Goal: Navigation & Orientation: Find specific page/section

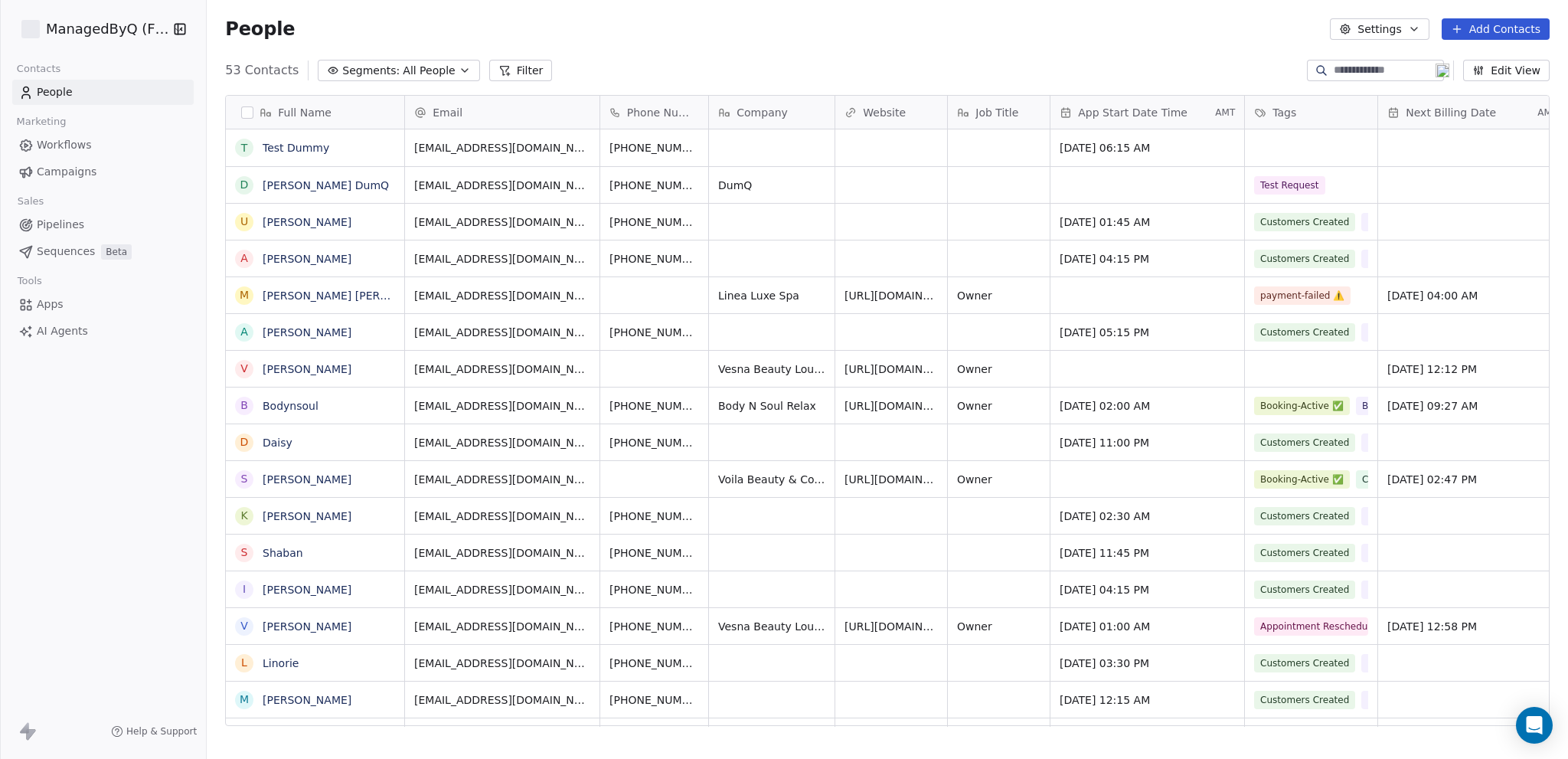
scroll to position [656, 1349]
click at [94, 28] on html "ManagedByQ (FZE) Contacts People Marketing Workflows Campaigns Sales Pipelines …" at bounding box center [784, 380] width 1568 height 759
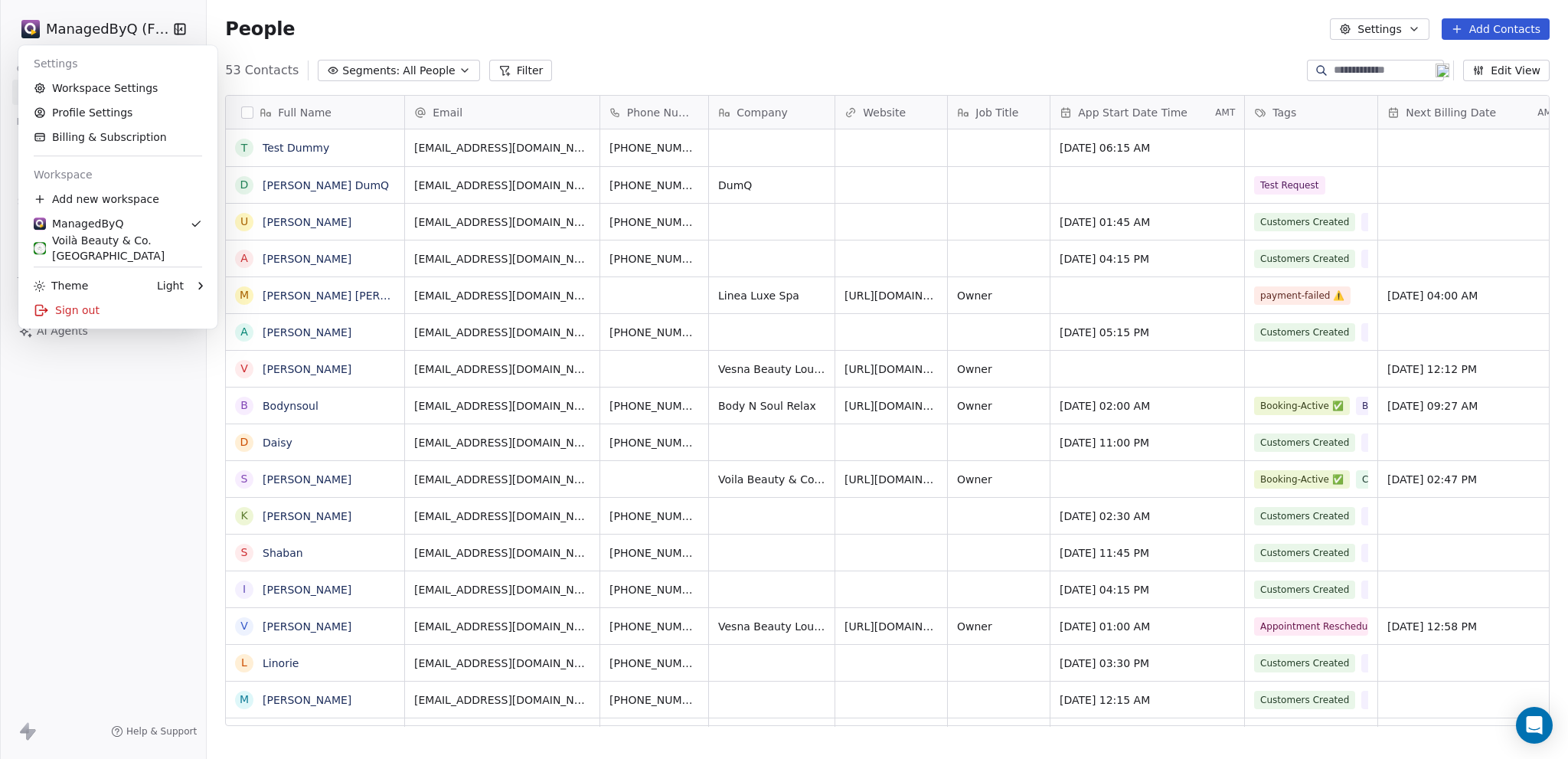
drag, startPoint x: 113, startPoint y: 401, endPoint x: 104, endPoint y: 371, distance: 31.3
click at [114, 401] on html "ManagedByQ (FZE) Contacts People Marketing Workflows Campaigns Sales Pipelines …" at bounding box center [784, 380] width 1568 height 759
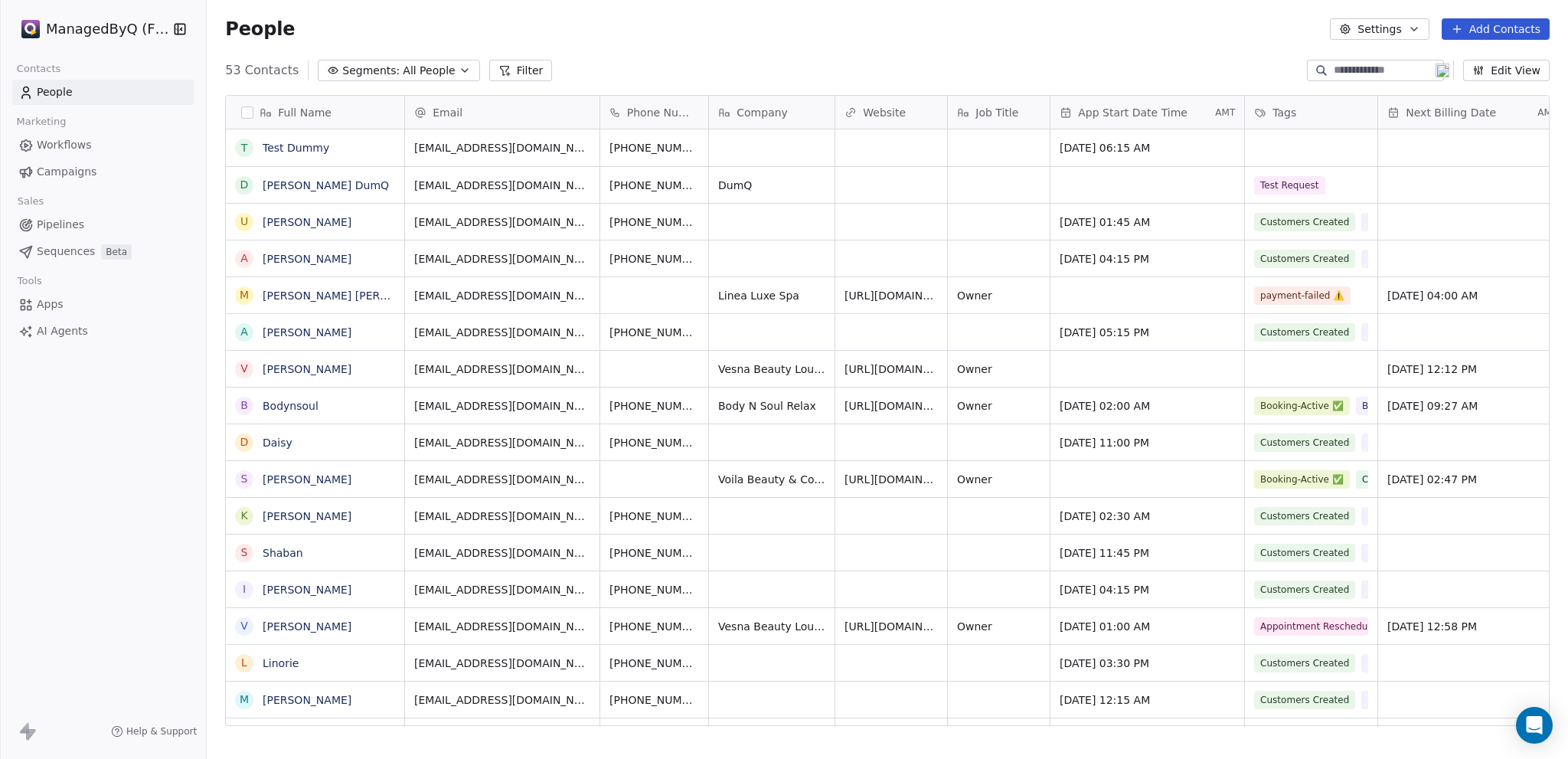
click at [107, 26] on html "ManagedByQ (FZE) Contacts People Marketing Workflows Campaigns Sales Pipelines …" at bounding box center [784, 380] width 1568 height 759
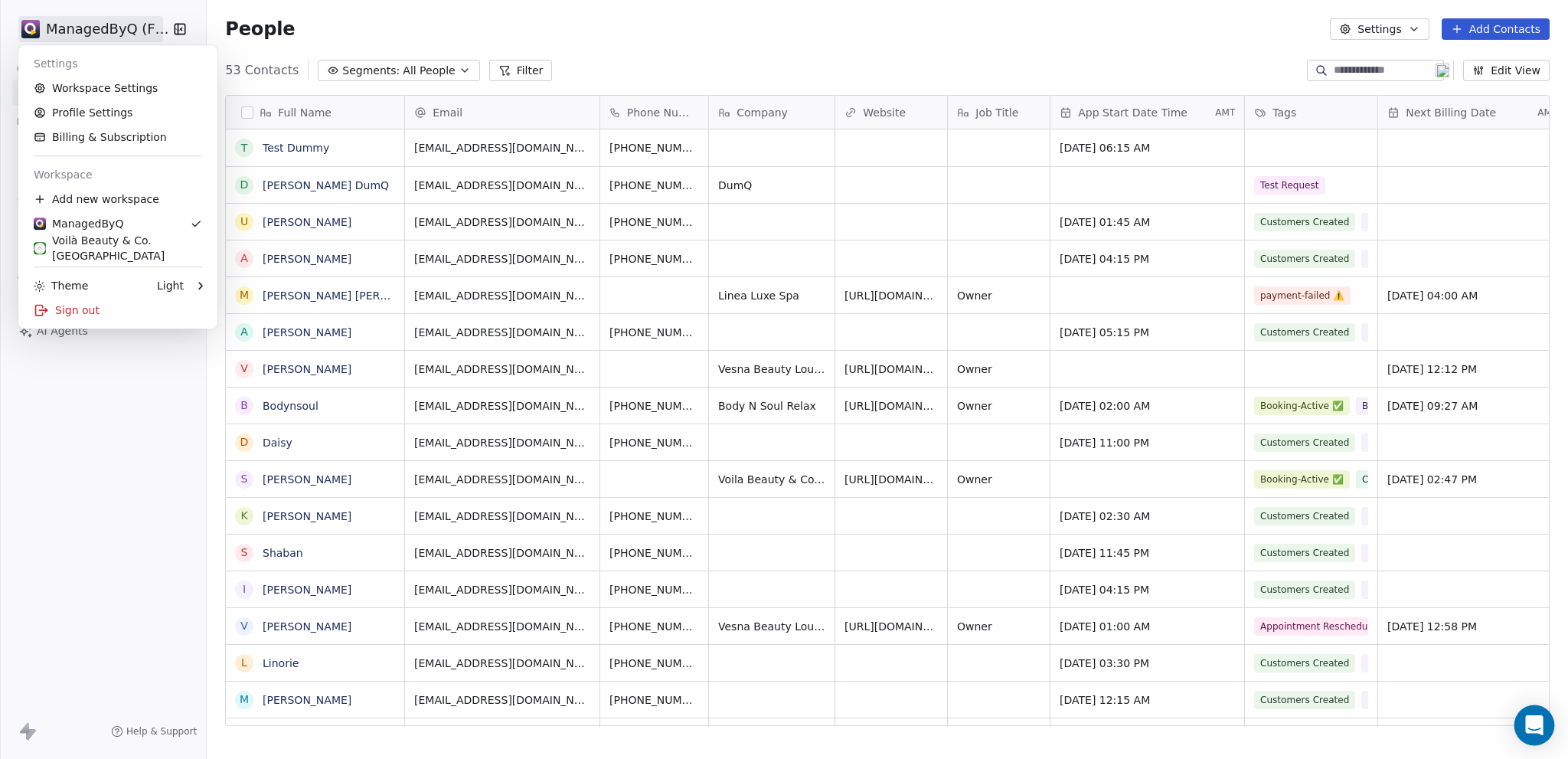
click at [1543, 728] on html "ManagedByQ (FZE) Contacts People Marketing Workflows Campaigns Sales Pipelines …" at bounding box center [784, 380] width 1568 height 759
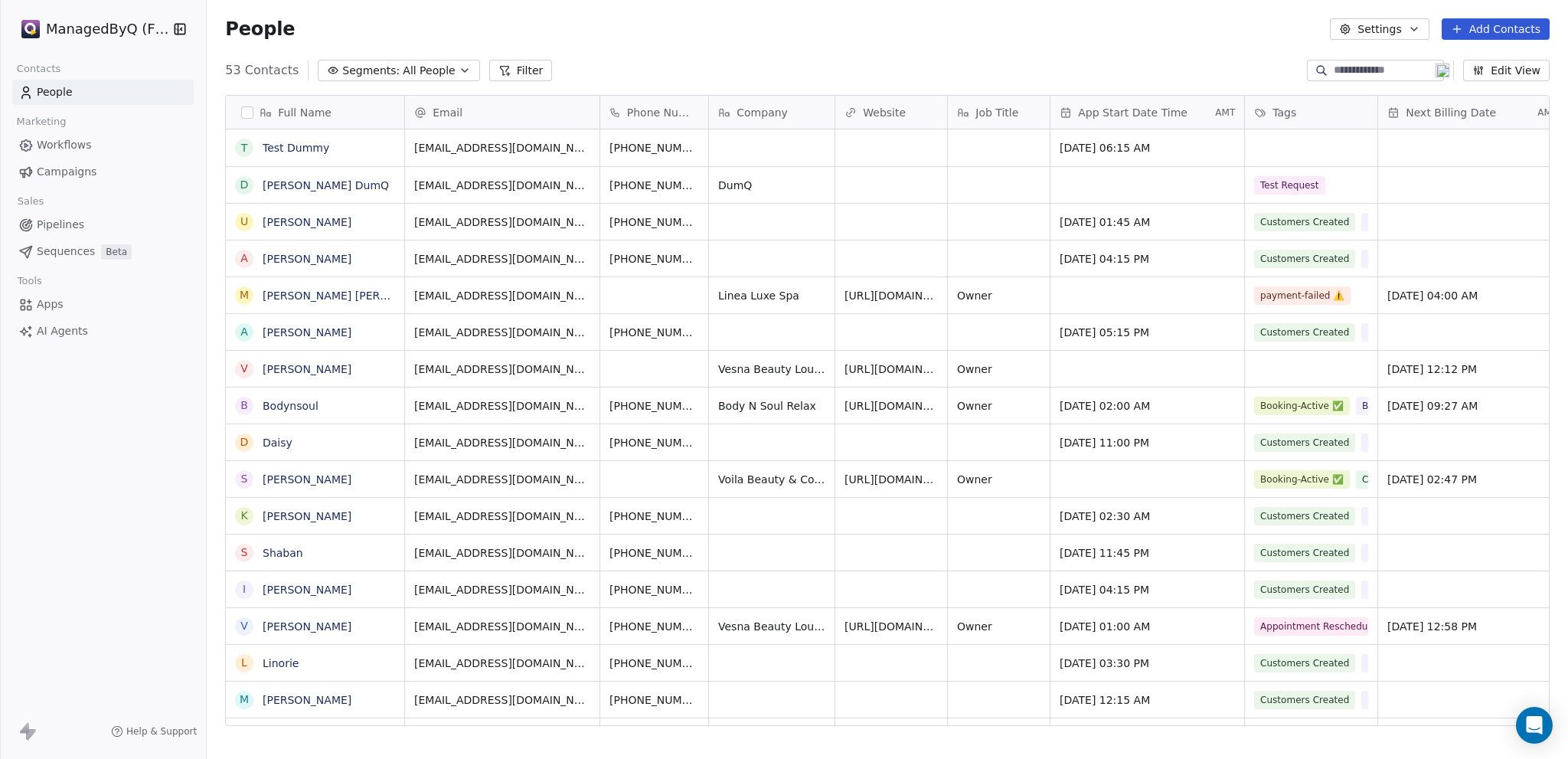
drag, startPoint x: 1537, startPoint y: 729, endPoint x: 1513, endPoint y: 709, distance: 31.2
click at [1536, 729] on icon "Open Intercom Messenger" at bounding box center [1535, 725] width 16 height 18
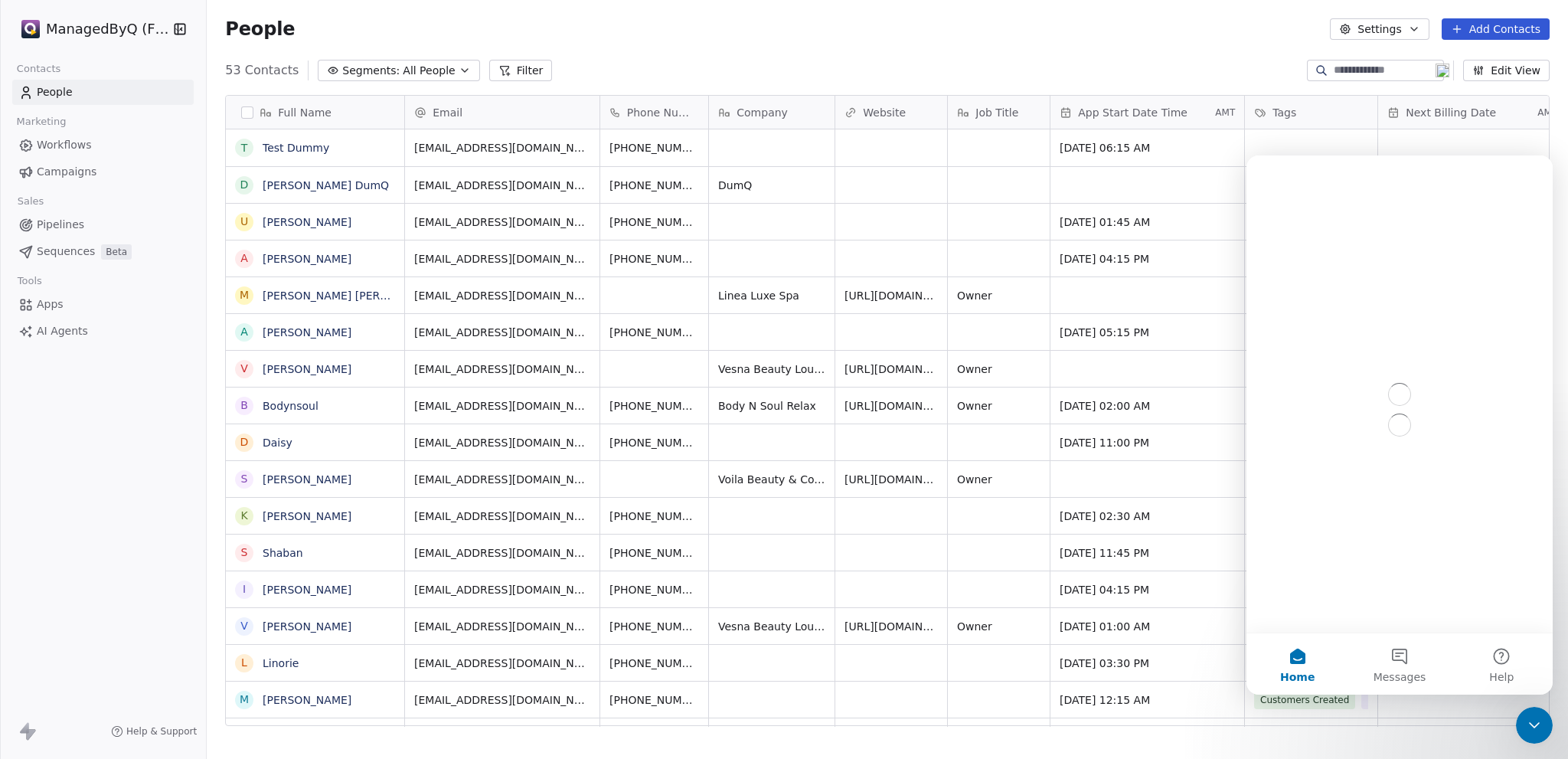
scroll to position [0, 0]
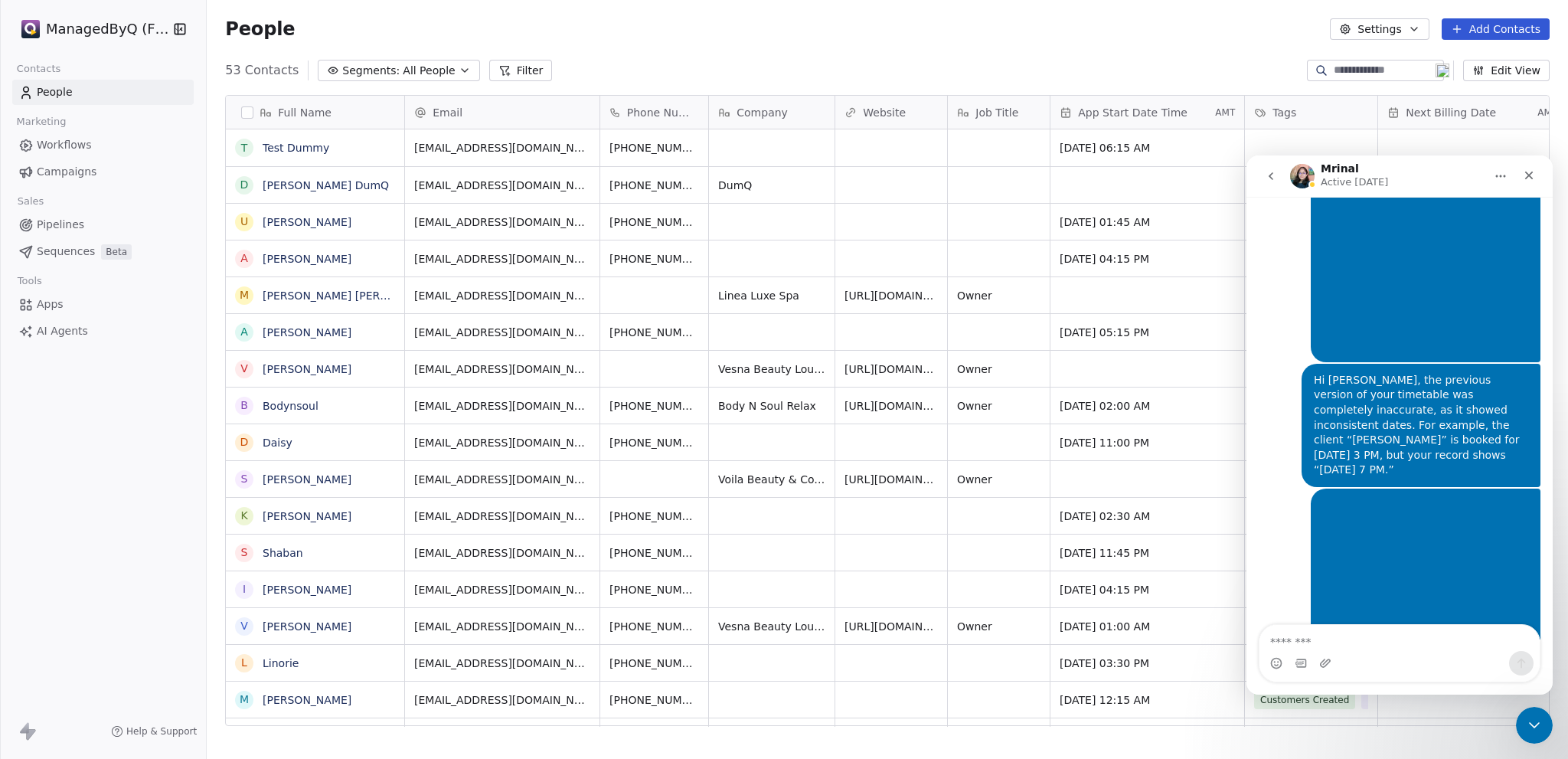
scroll to position [7198, 0]
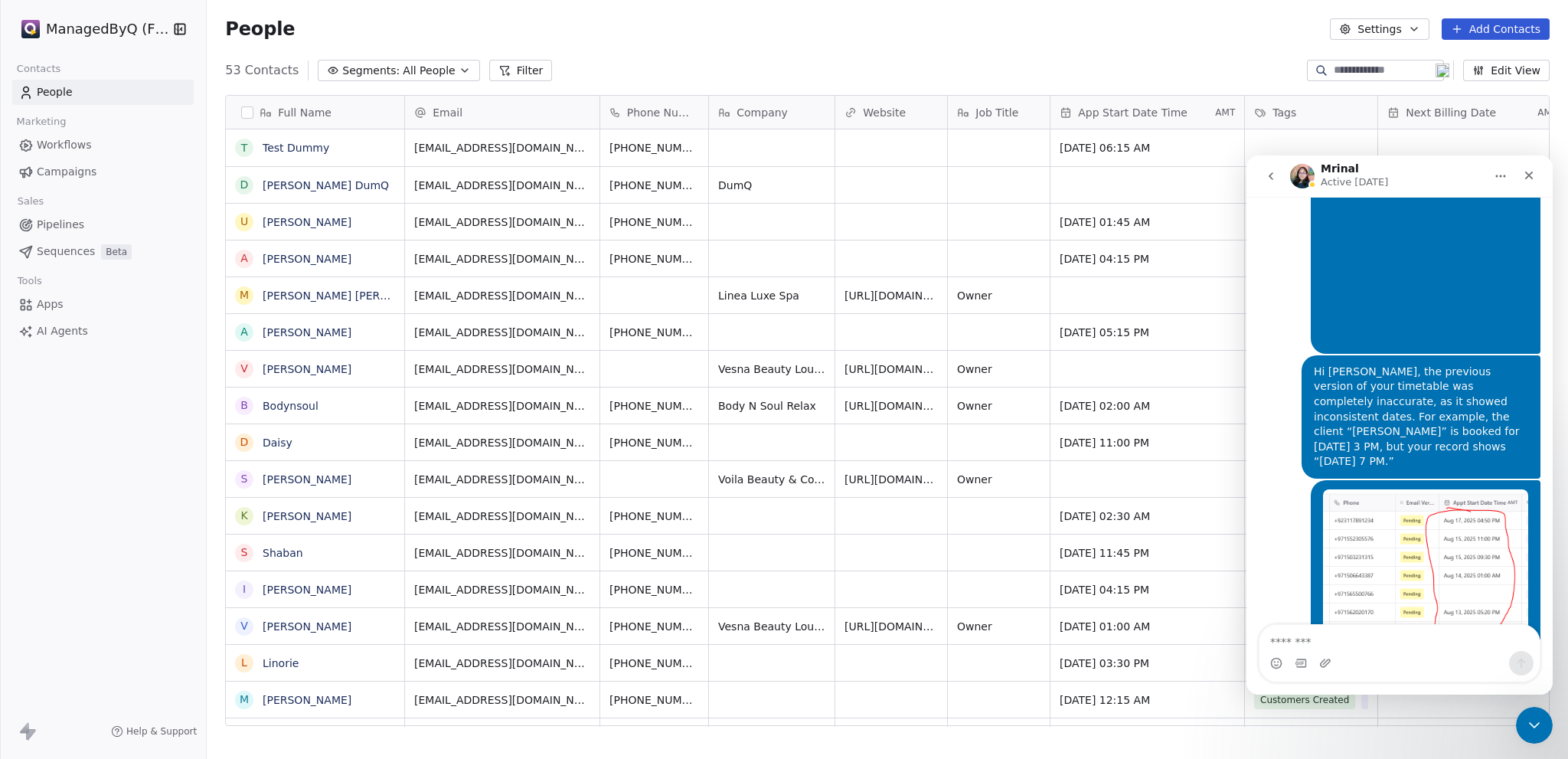
click at [1271, 181] on icon "go back" at bounding box center [1271, 176] width 12 height 12
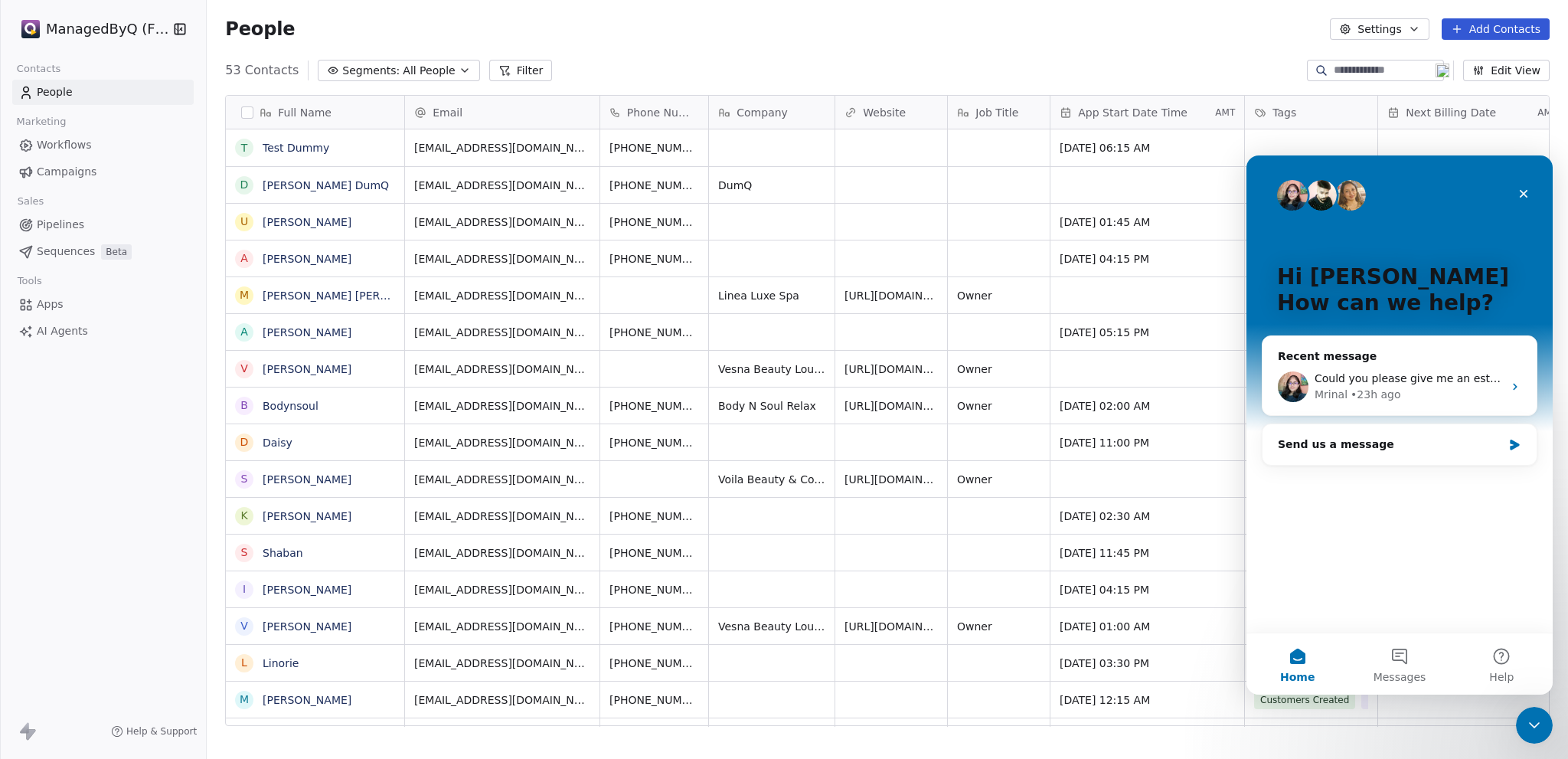
drag, startPoint x: 100, startPoint y: 568, endPoint x: 146, endPoint y: 342, distance: 230.6
click at [100, 567] on div "ManagedByQ (FZE) Contacts People Marketing Workflows Campaigns Sales Pipelines …" at bounding box center [103, 380] width 206 height 759
click at [117, 21] on html "ManagedByQ (FZE) Contacts People Marketing Workflows Campaigns Sales Pipelines …" at bounding box center [784, 380] width 1568 height 759
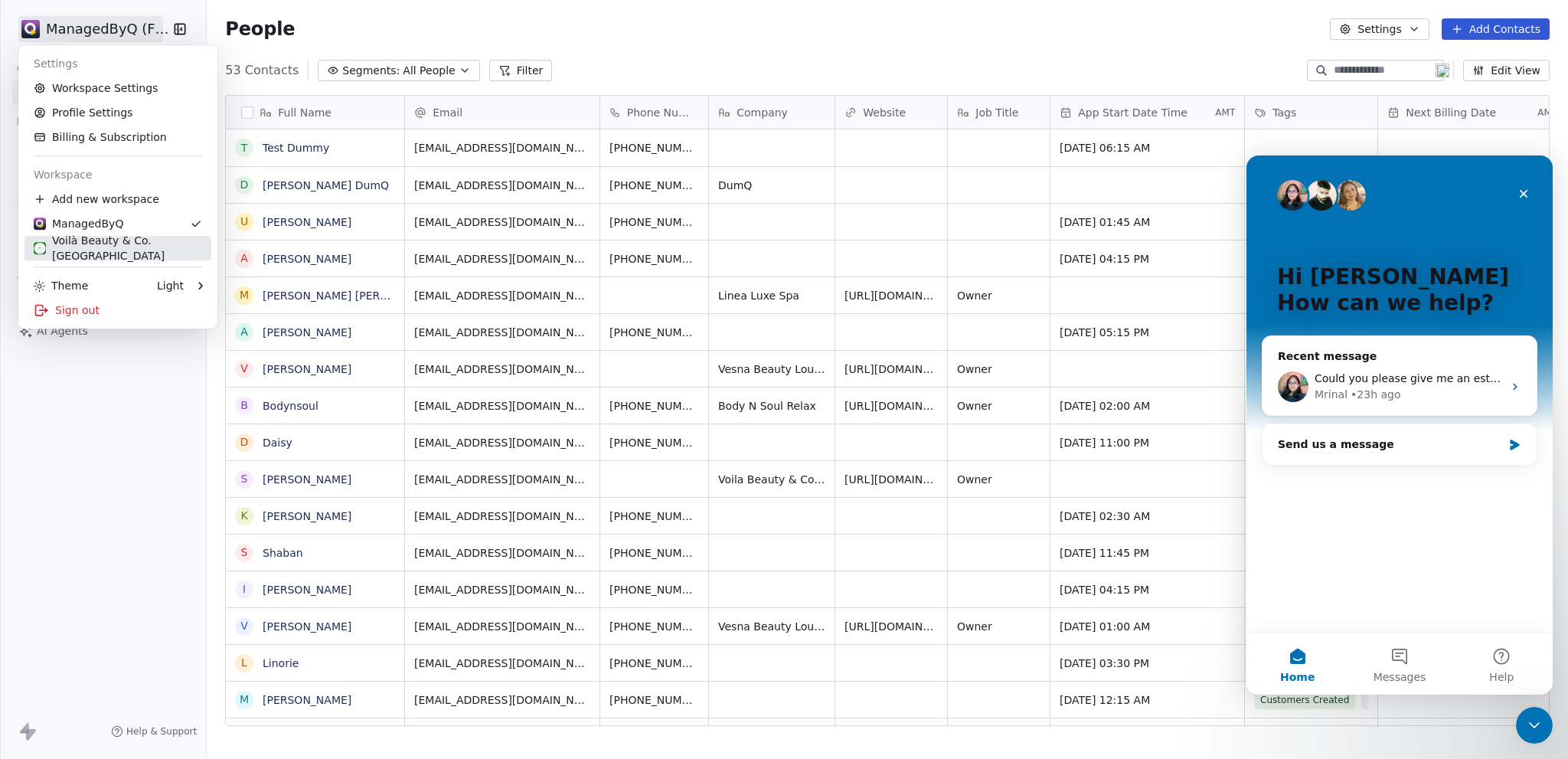
click at [110, 248] on div "Voilà Beauty & Co. [GEOGRAPHIC_DATA]" at bounding box center [118, 248] width 169 height 31
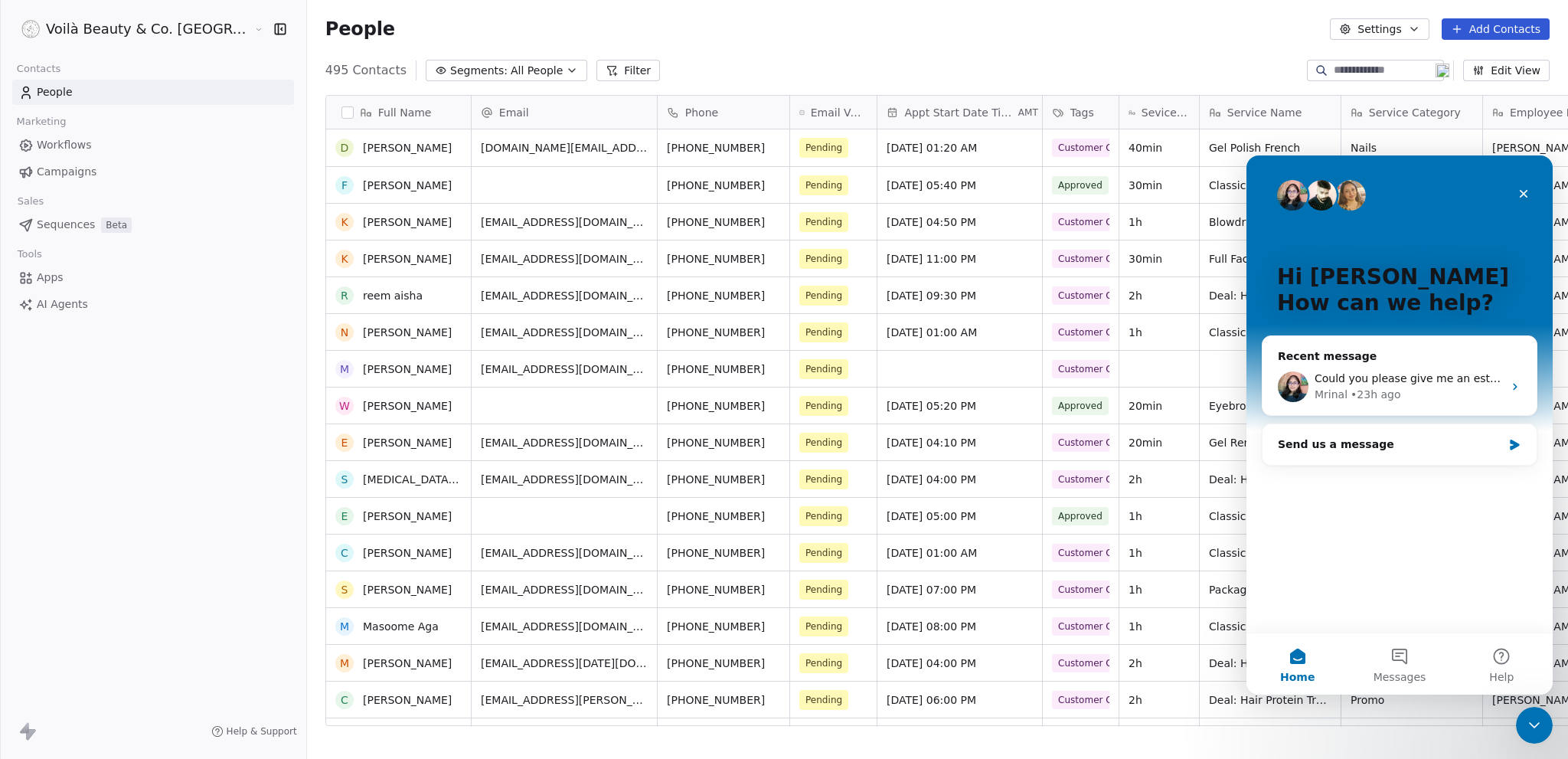
scroll to position [536, 0]
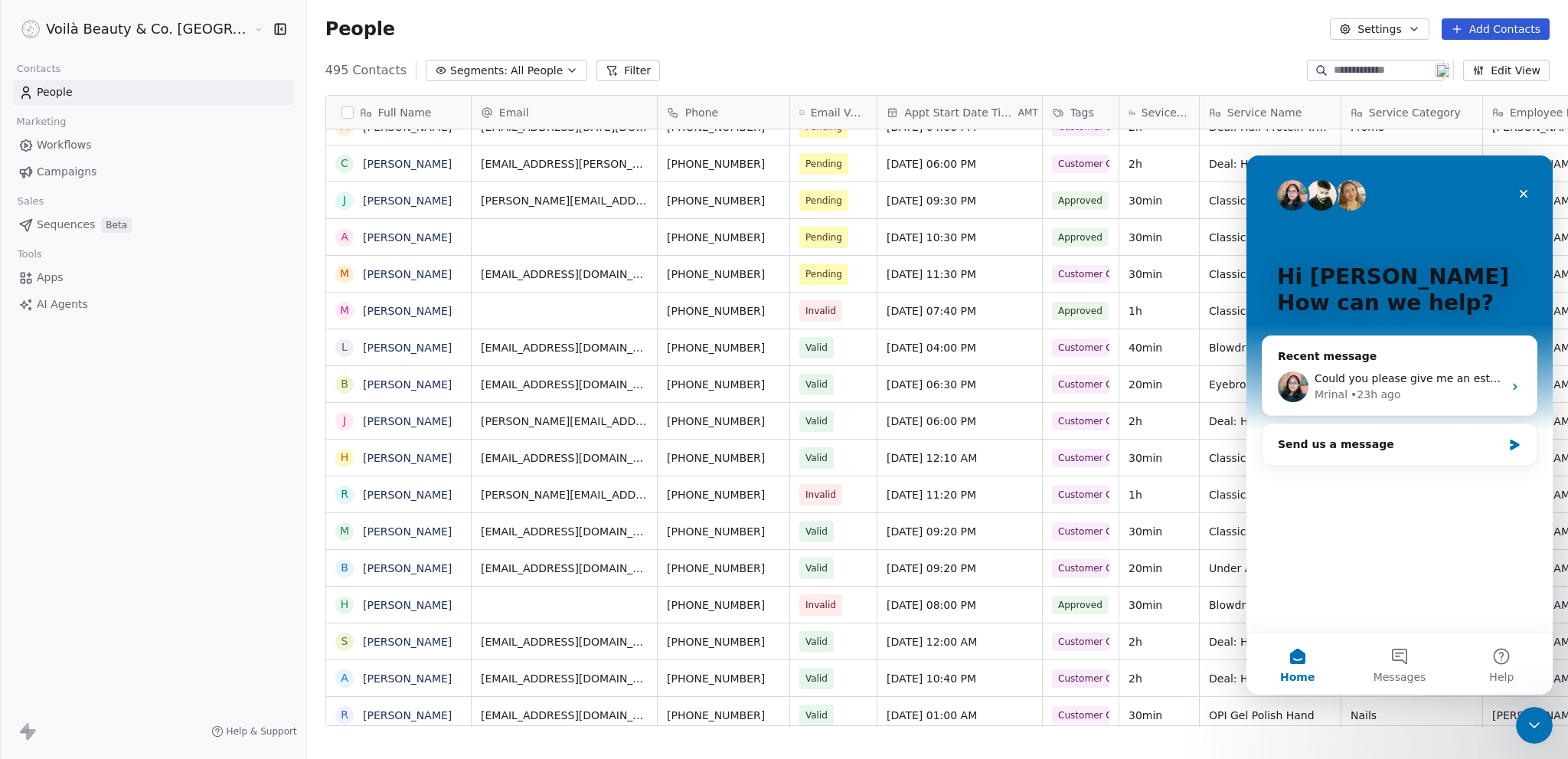
click at [61, 166] on span "Campaigns" at bounding box center [67, 172] width 60 height 16
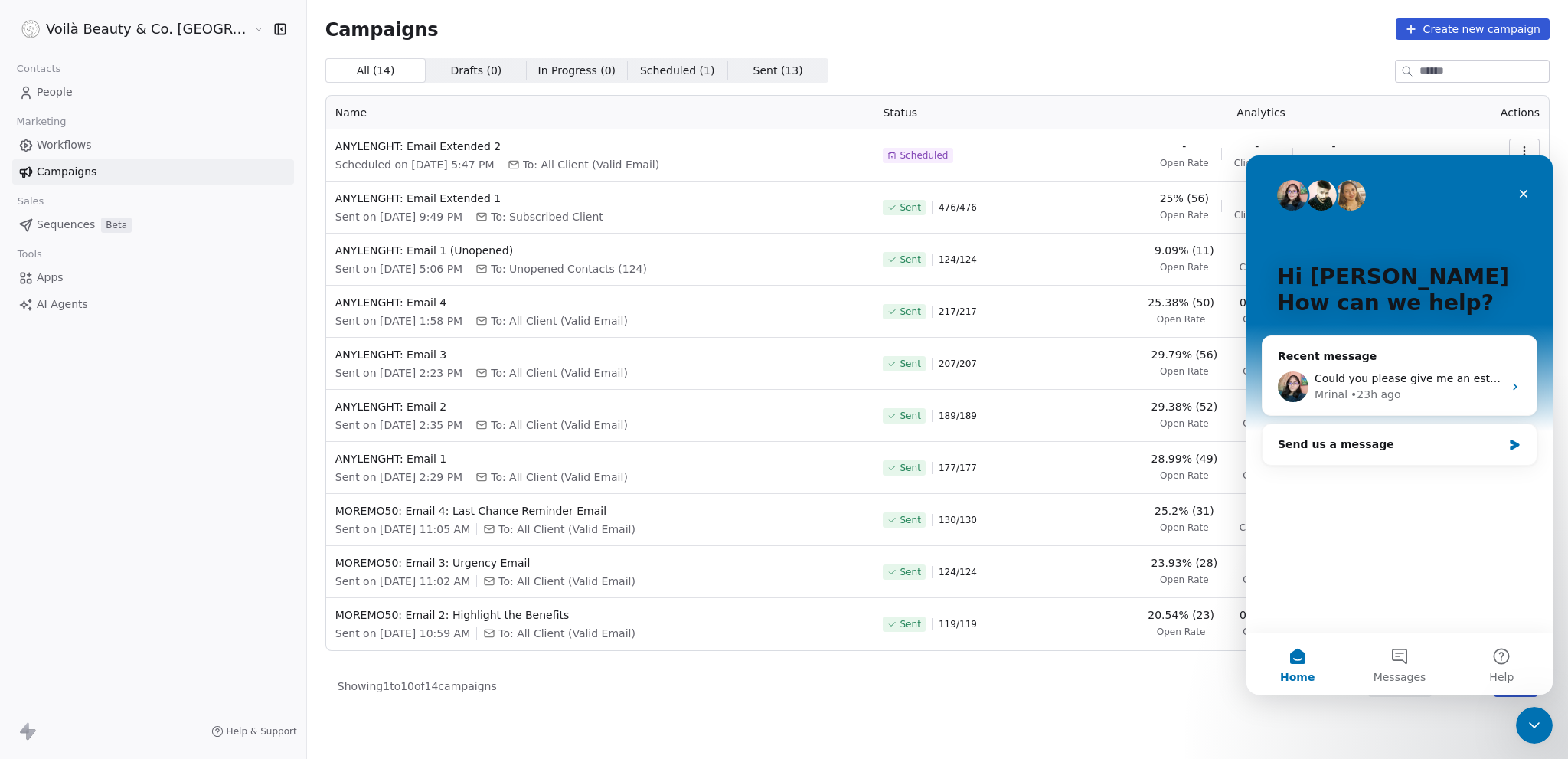
click at [1534, 722] on icon "Close Intercom Messenger" at bounding box center [1534, 725] width 18 height 18
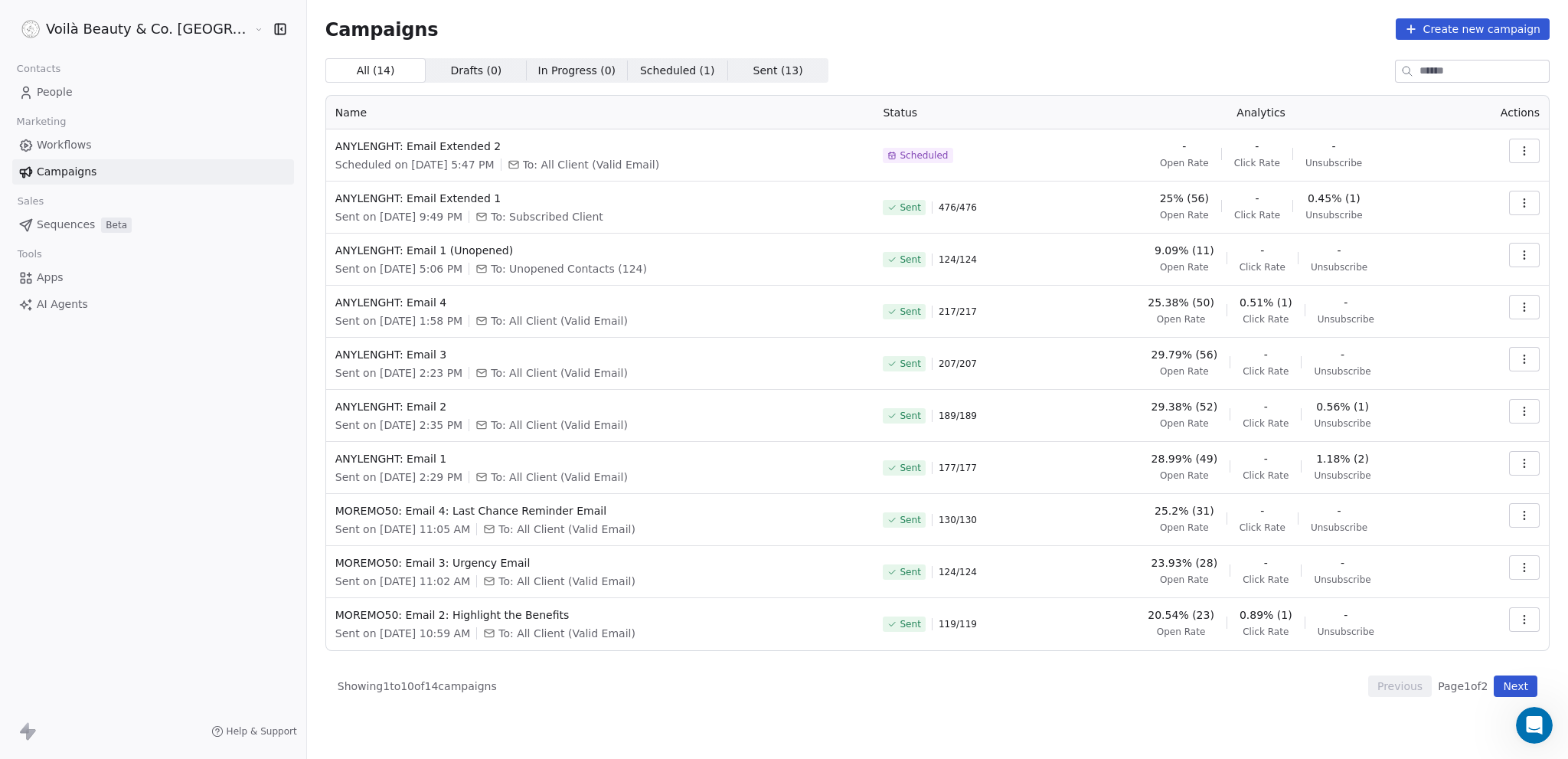
click at [127, 23] on html "Voilà Beauty & Co. Lounge Contacts People Marketing Workflows Campaigns Sales S…" at bounding box center [784, 380] width 1568 height 759
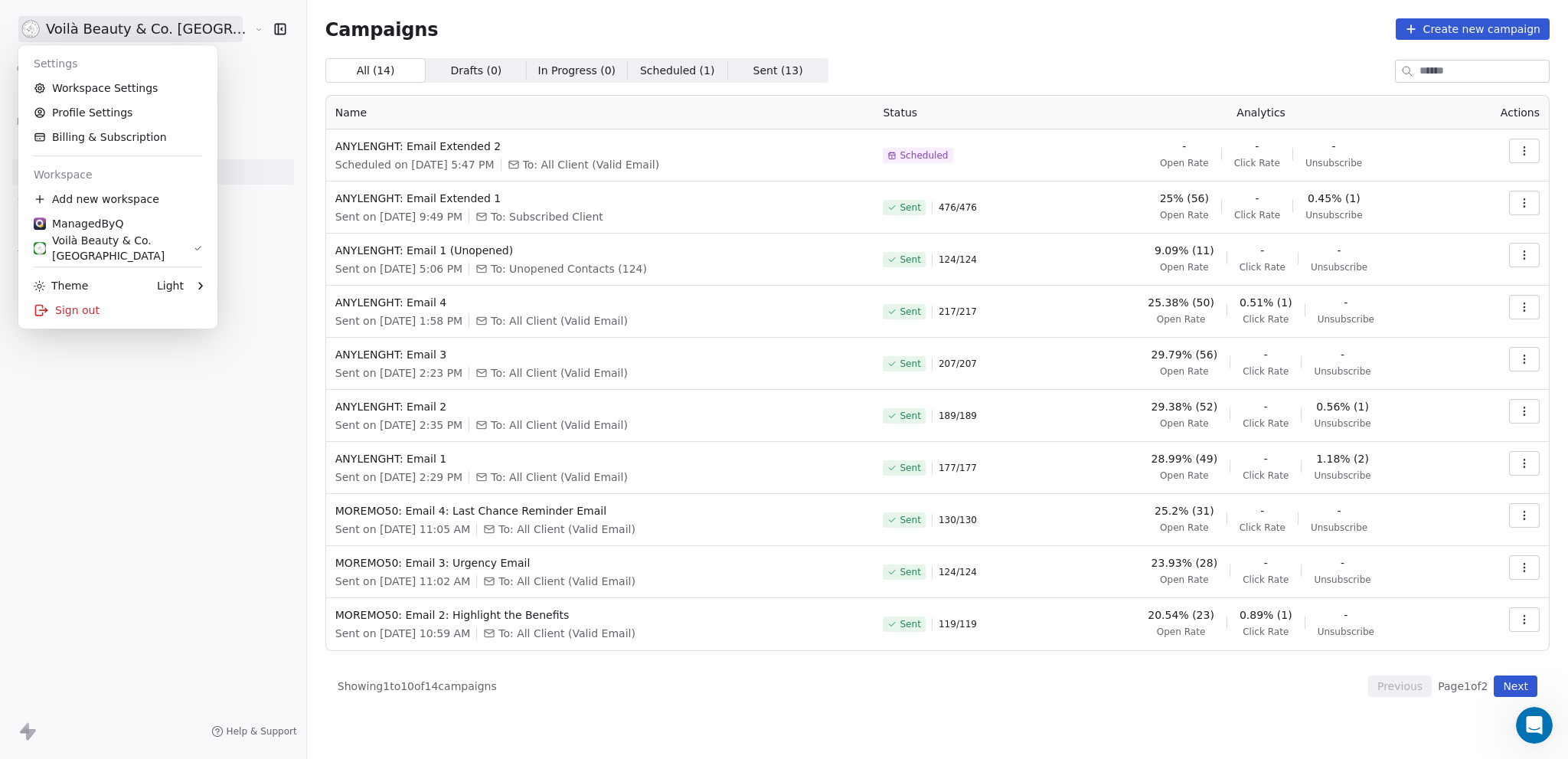
click at [121, 88] on link "Workspace Settings" at bounding box center [118, 88] width 187 height 25
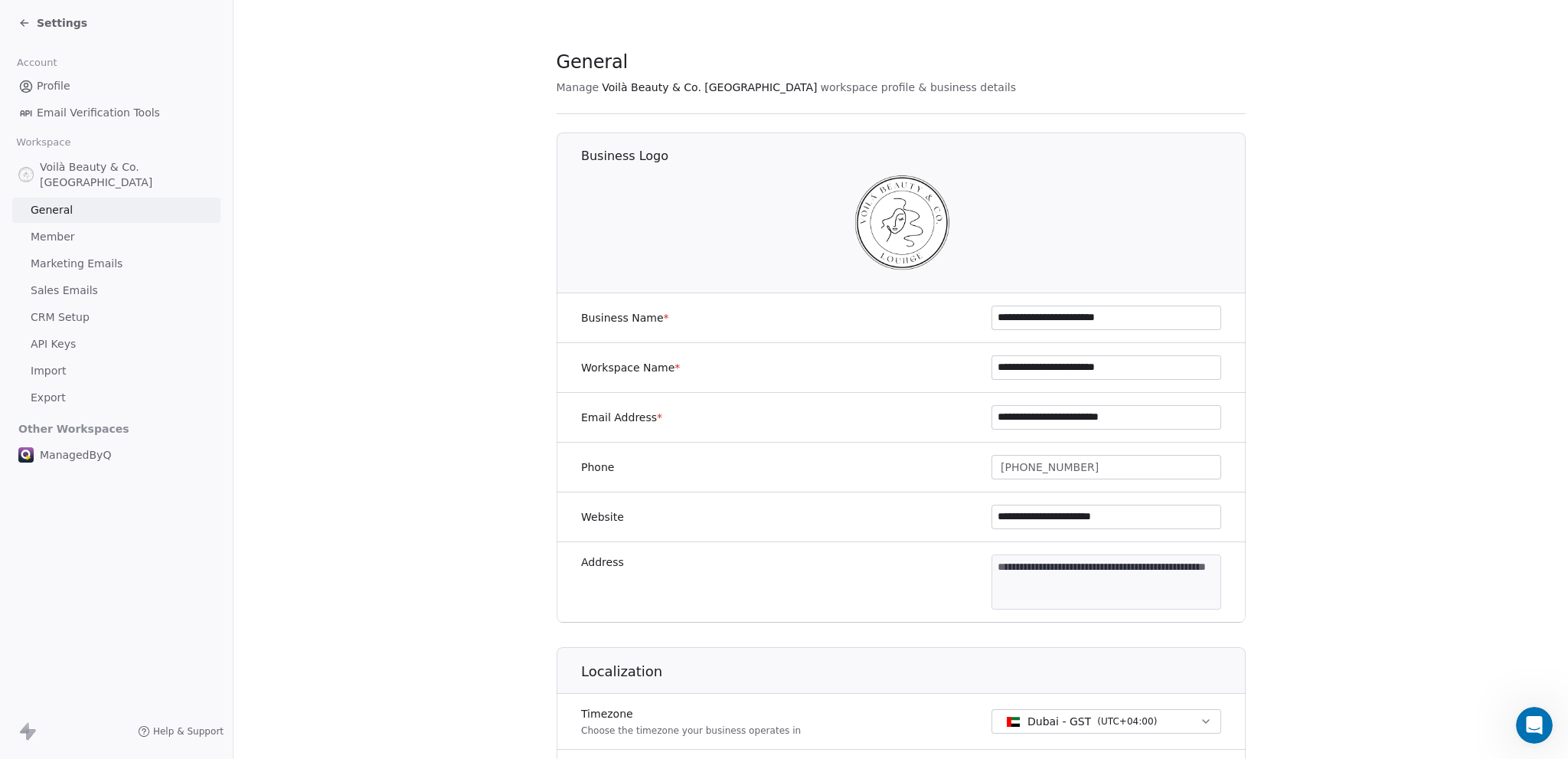
click at [51, 20] on span "Settings" at bounding box center [62, 22] width 51 height 15
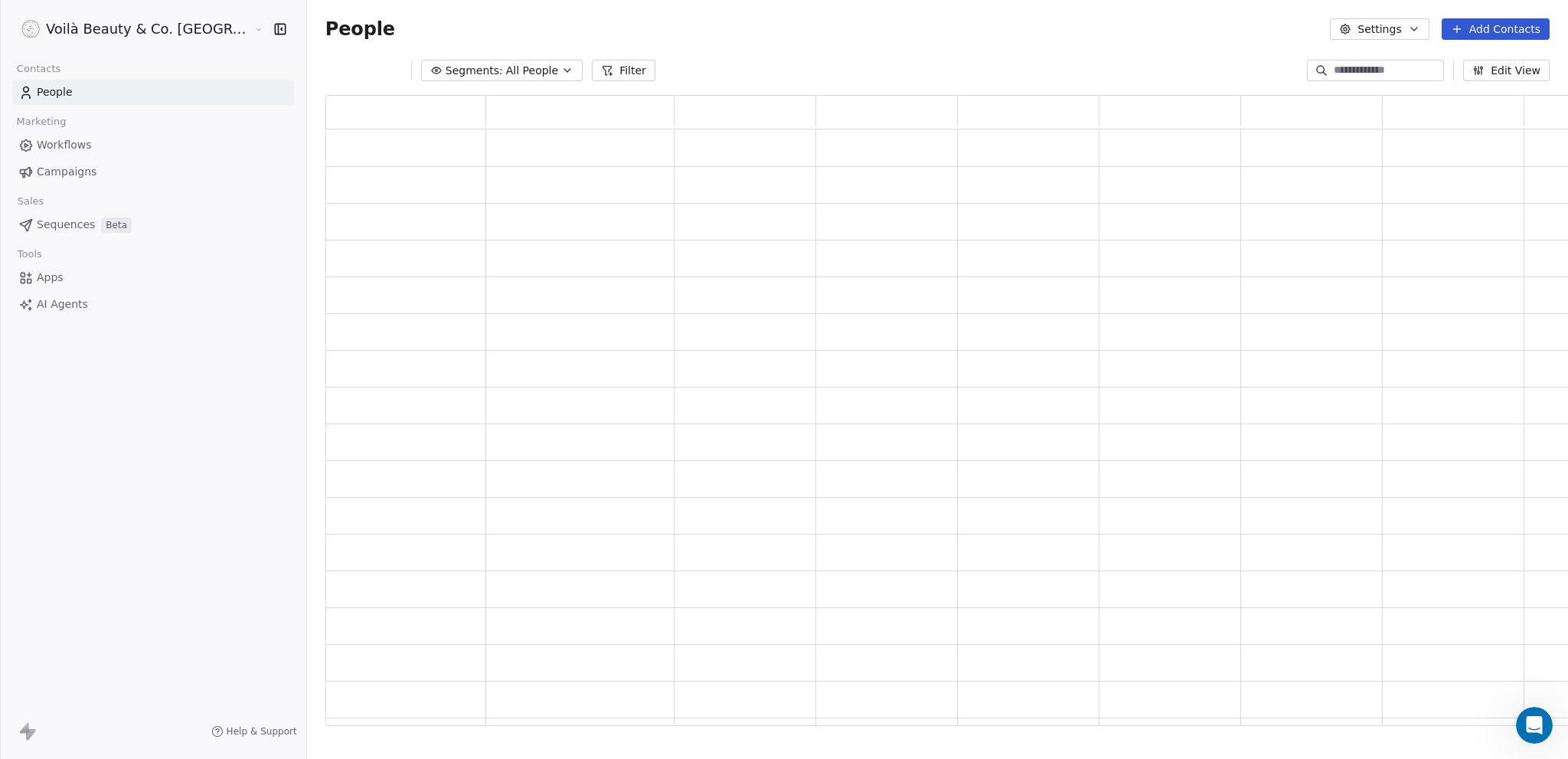
scroll to position [620, 1286]
click at [104, 18] on html "Voilà Beauty & Co. Lounge Contacts People Marketing Workflows Campaigns Sales S…" at bounding box center [784, 380] width 1568 height 759
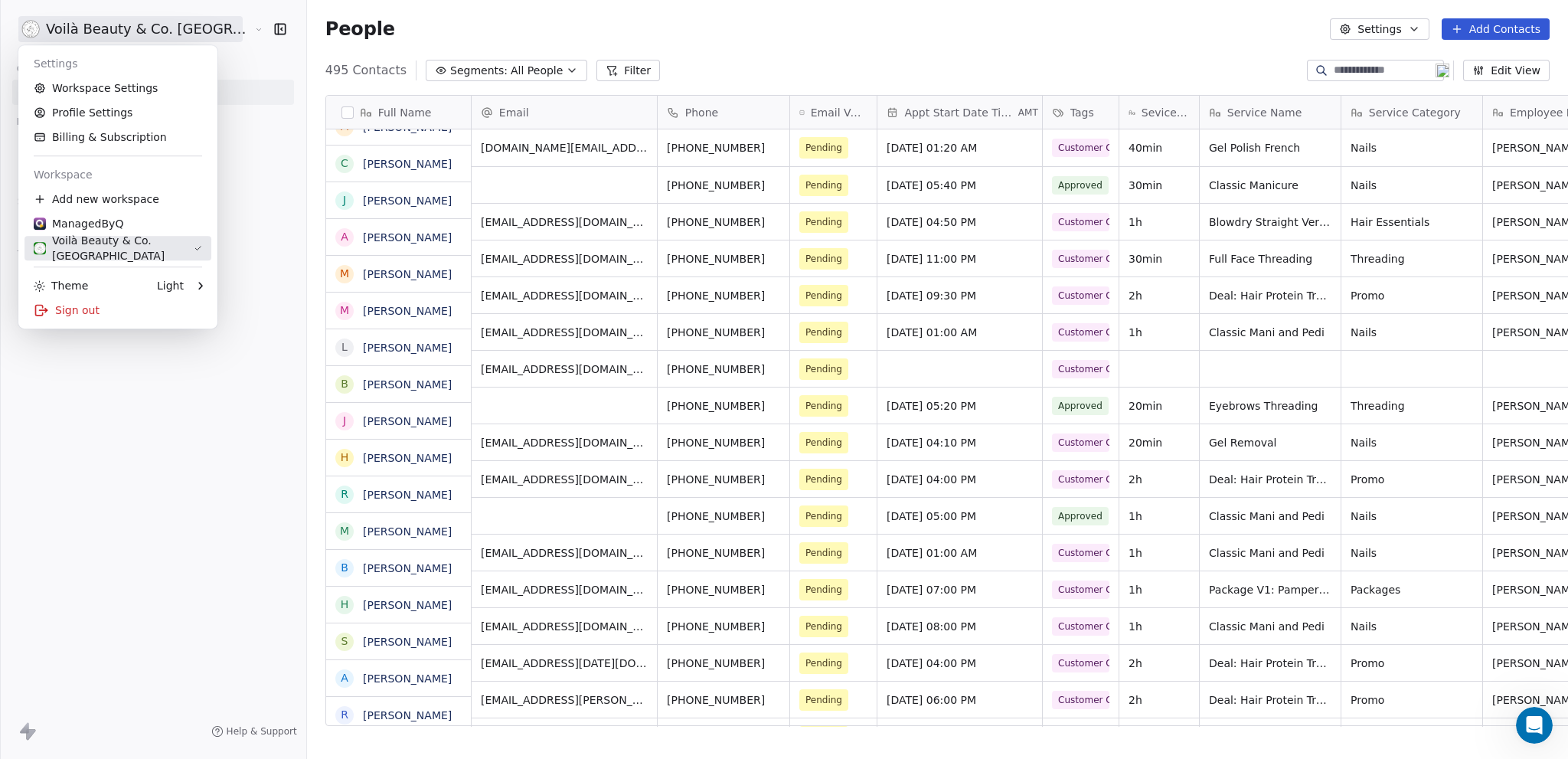
scroll to position [656, 1322]
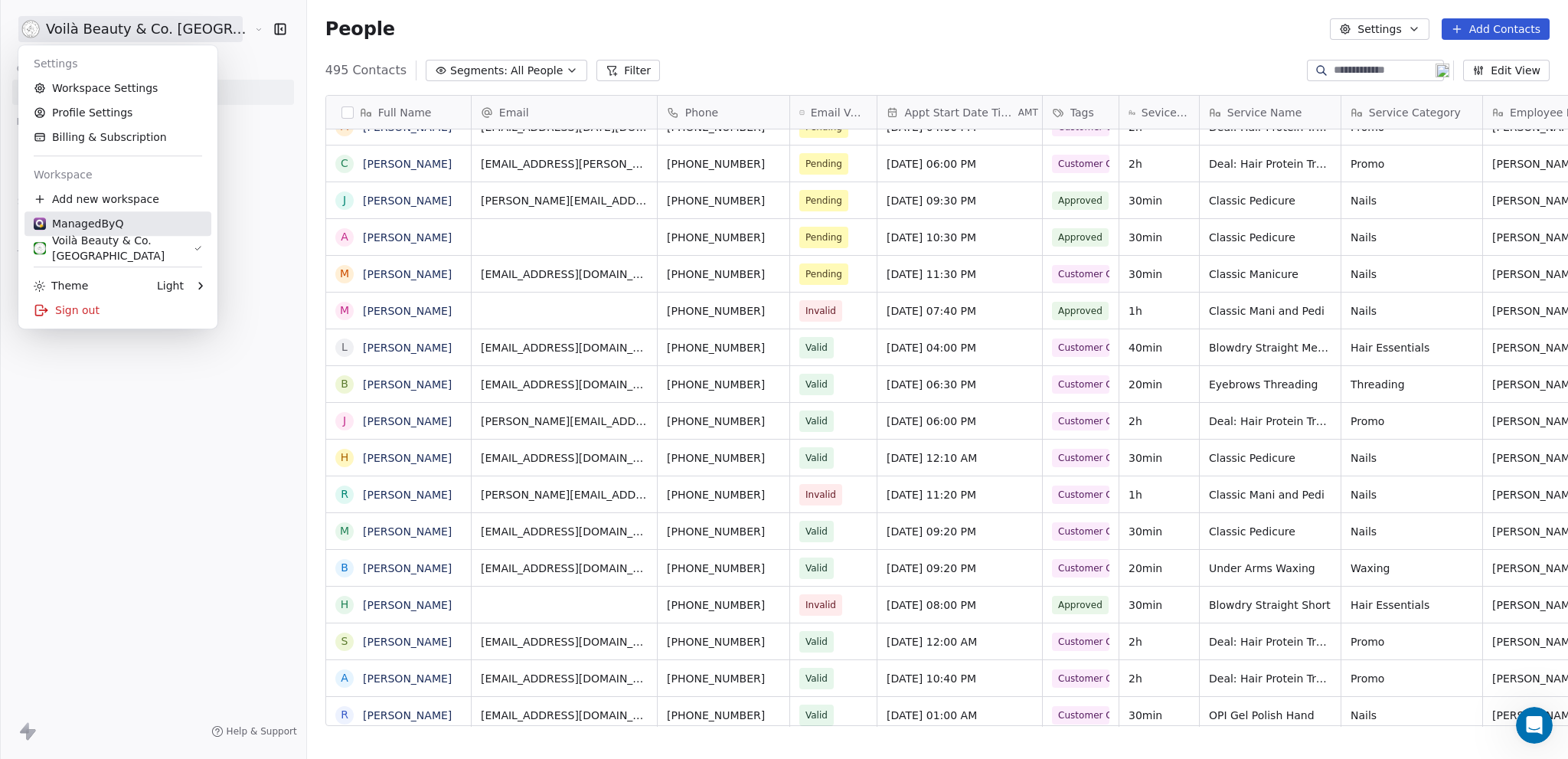
click at [107, 226] on div "ManagedByQ" at bounding box center [79, 223] width 90 height 15
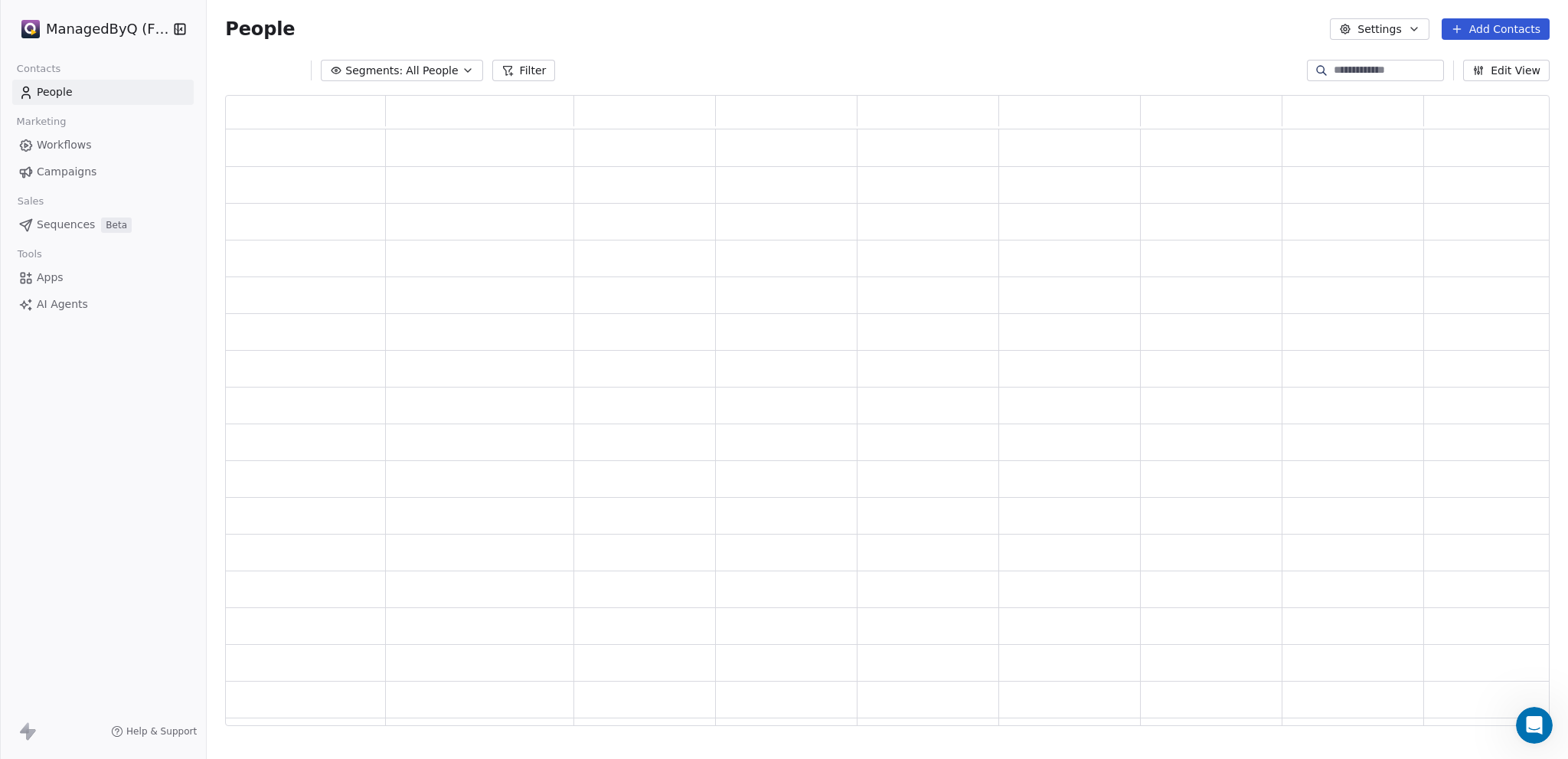
scroll to position [620, 1312]
click at [422, 67] on span "All People" at bounding box center [432, 71] width 52 height 16
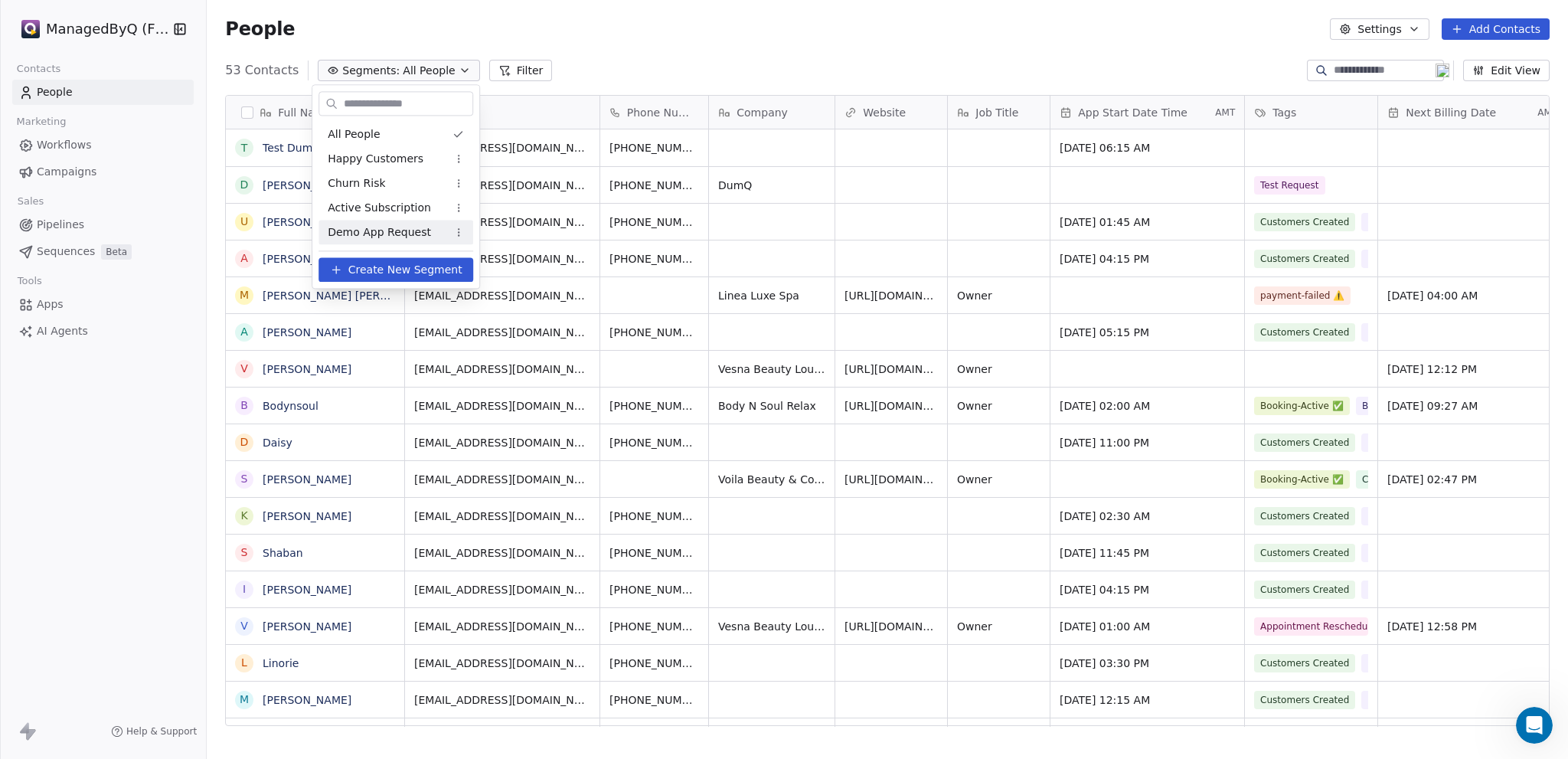
scroll to position [656, 1349]
click at [377, 229] on span "Demo App Request" at bounding box center [379, 233] width 104 height 16
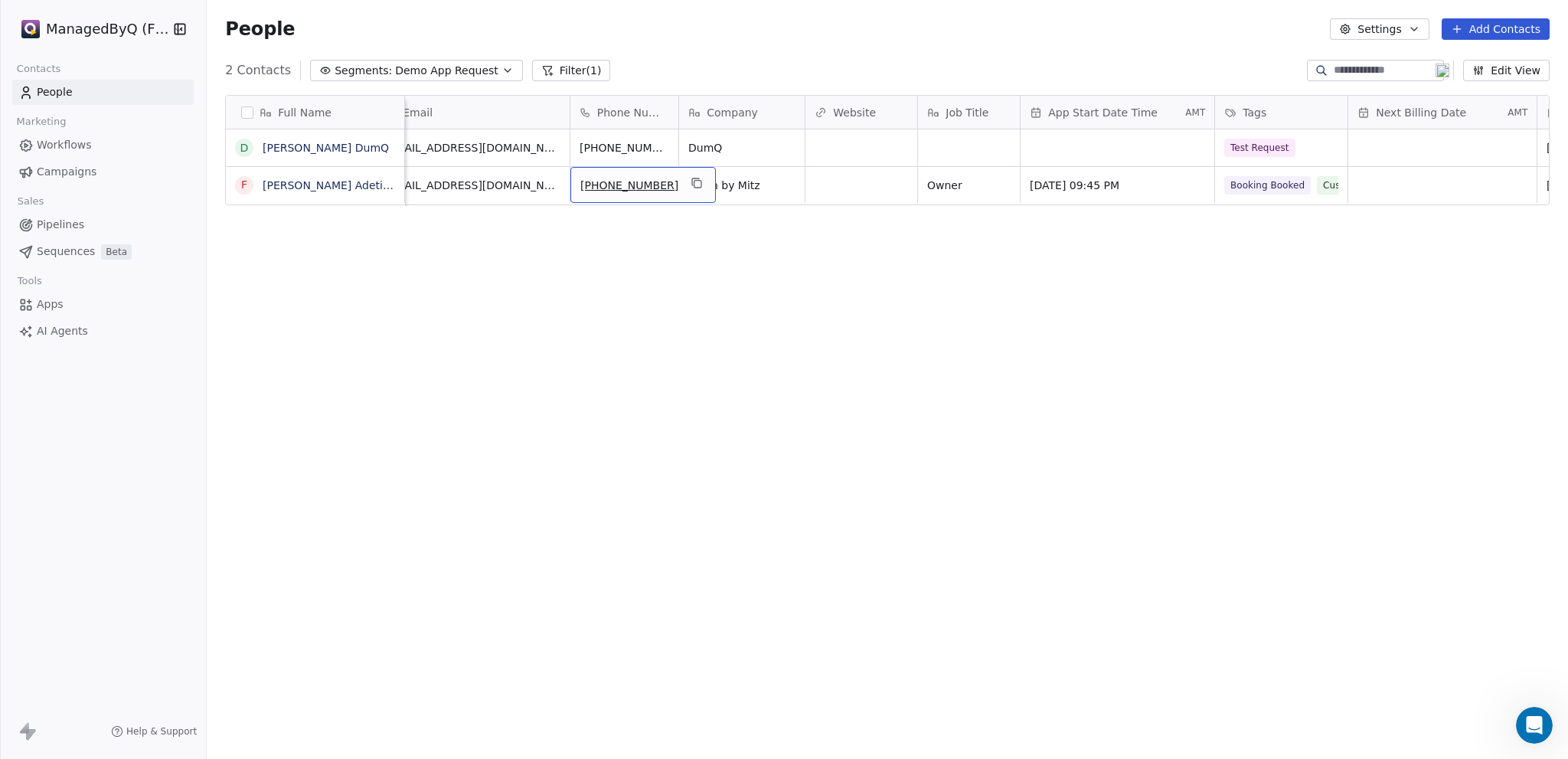
scroll to position [0, 0]
